Goal: Use online tool/utility: Utilize a website feature to perform a specific function

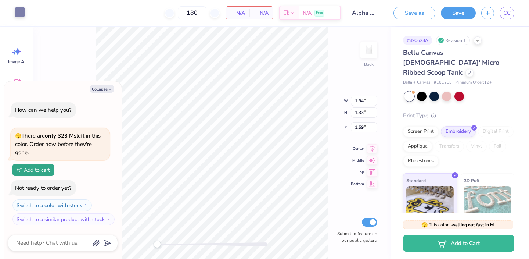
click at [23, 14] on div at bounding box center [20, 12] width 10 height 10
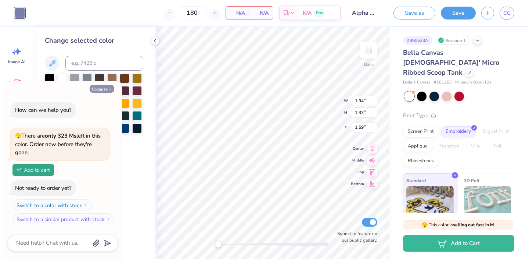
click at [105, 89] on button "Collapse" at bounding box center [102, 89] width 25 height 8
type textarea "x"
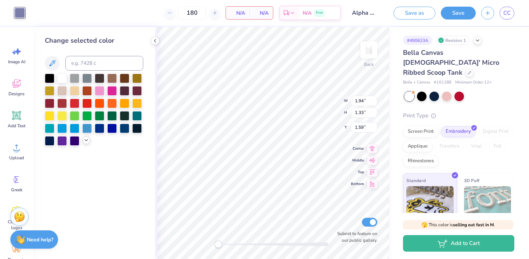
click at [86, 139] on icon at bounding box center [86, 140] width 6 height 6
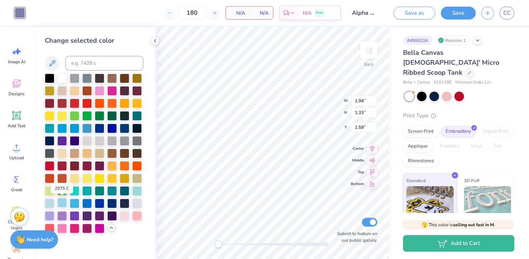
click at [62, 202] on div at bounding box center [62, 203] width 10 height 10
click at [51, 202] on div at bounding box center [50, 203] width 10 height 10
click at [57, 203] on div at bounding box center [62, 203] width 10 height 10
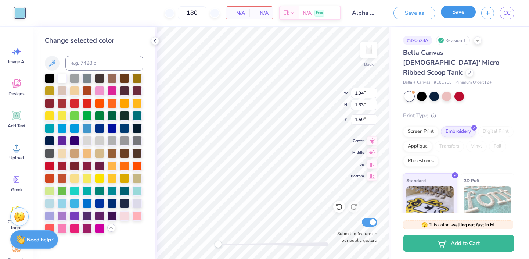
click at [448, 12] on button "Save" at bounding box center [458, 12] width 35 height 13
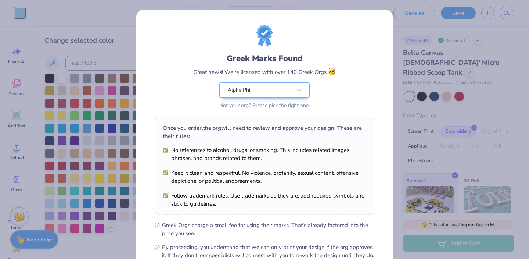
scroll to position [85, 0]
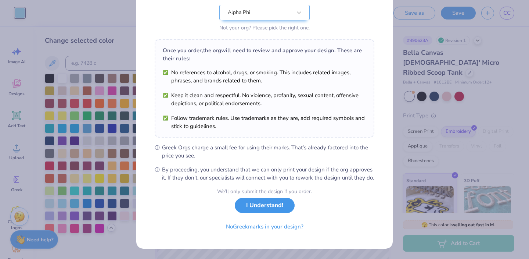
click at [281, 205] on button "I Understand!" at bounding box center [265, 205] width 60 height 15
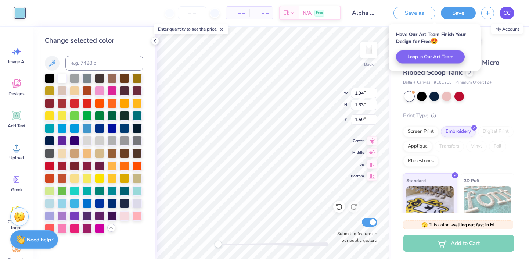
click at [507, 12] on span "CC" at bounding box center [506, 13] width 7 height 8
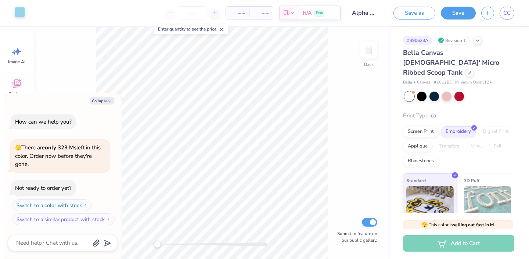
click at [24, 12] on div at bounding box center [20, 12] width 10 height 10
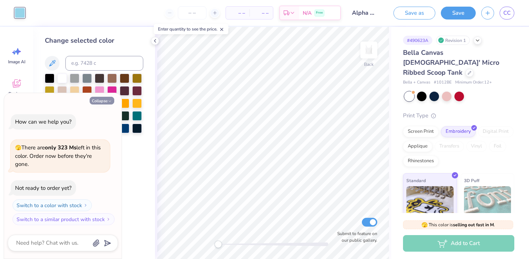
click at [110, 100] on icon "button" at bounding box center [110, 101] width 4 height 4
type textarea "x"
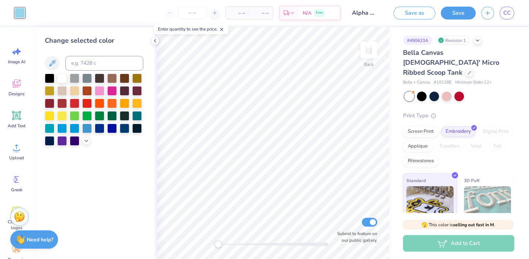
click at [83, 142] on div at bounding box center [94, 109] width 98 height 72
click at [86, 142] on icon at bounding box center [86, 140] width 6 height 6
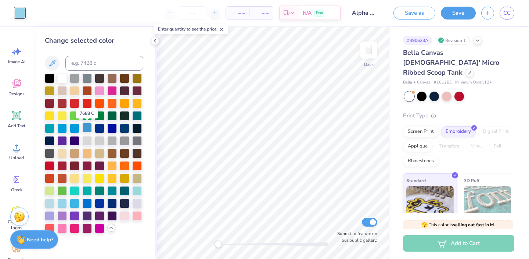
click at [87, 129] on div at bounding box center [87, 128] width 10 height 10
click at [58, 202] on div at bounding box center [62, 203] width 10 height 10
click at [51, 202] on div at bounding box center [50, 203] width 10 height 10
click at [62, 203] on div at bounding box center [62, 203] width 10 height 10
